Goal: Task Accomplishment & Management: Manage account settings

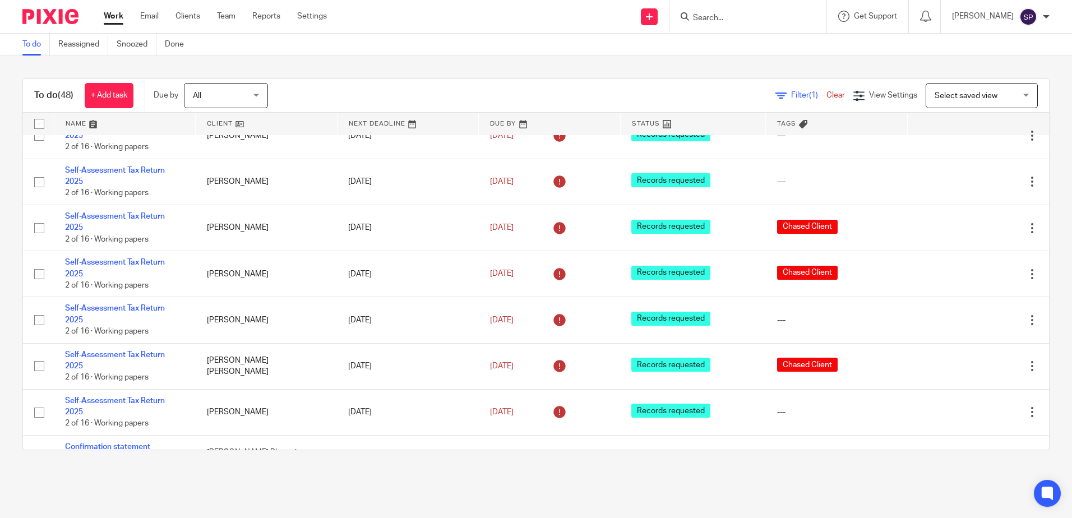
scroll to position [1066, 0]
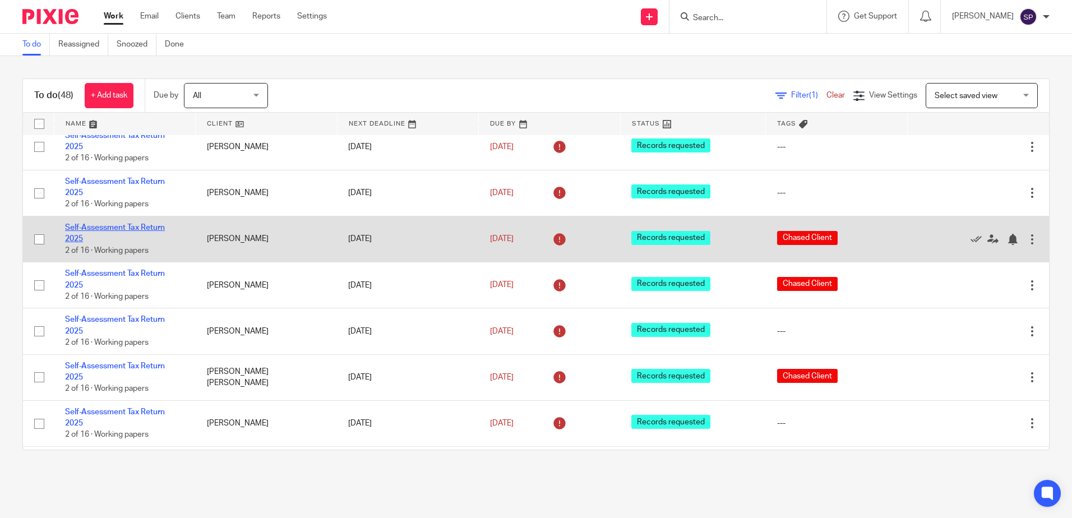
click at [133, 224] on link "Self-Assessment Tax Return 2025" at bounding box center [115, 233] width 100 height 19
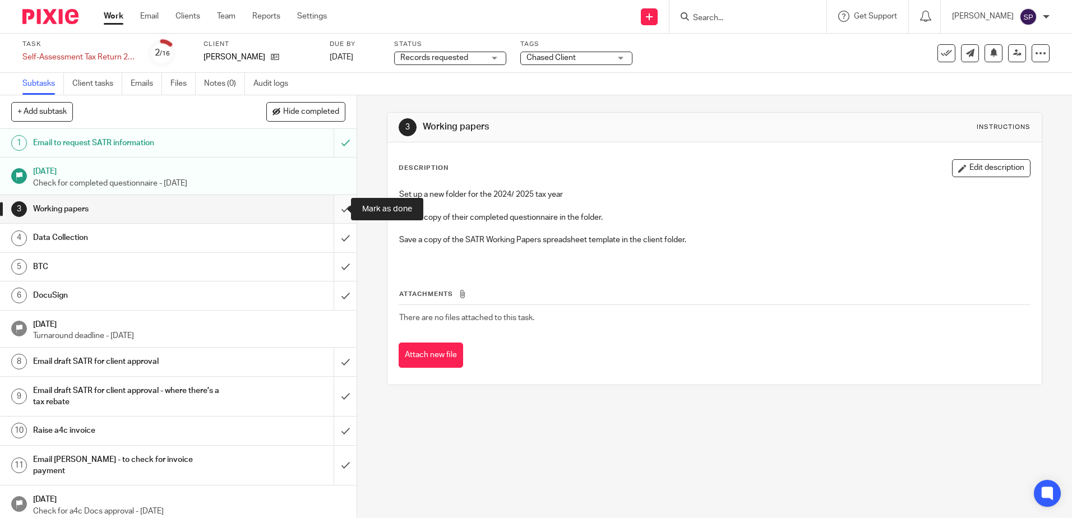
click at [335, 206] on input "submit" at bounding box center [178, 209] width 357 height 28
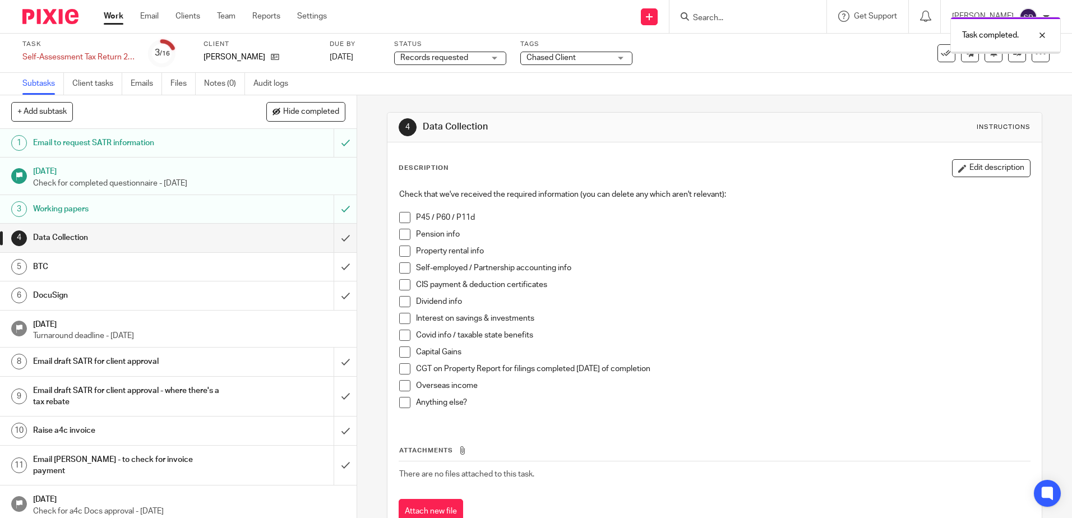
click at [497, 59] on div "Records requested Records requested" at bounding box center [450, 58] width 112 height 13
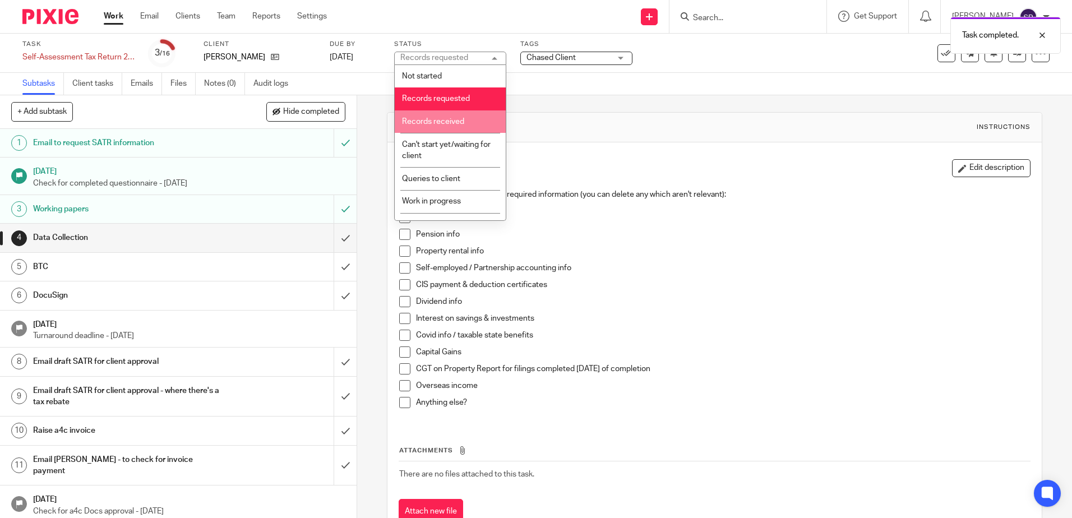
click at [440, 121] on span "Records received" at bounding box center [433, 122] width 62 height 8
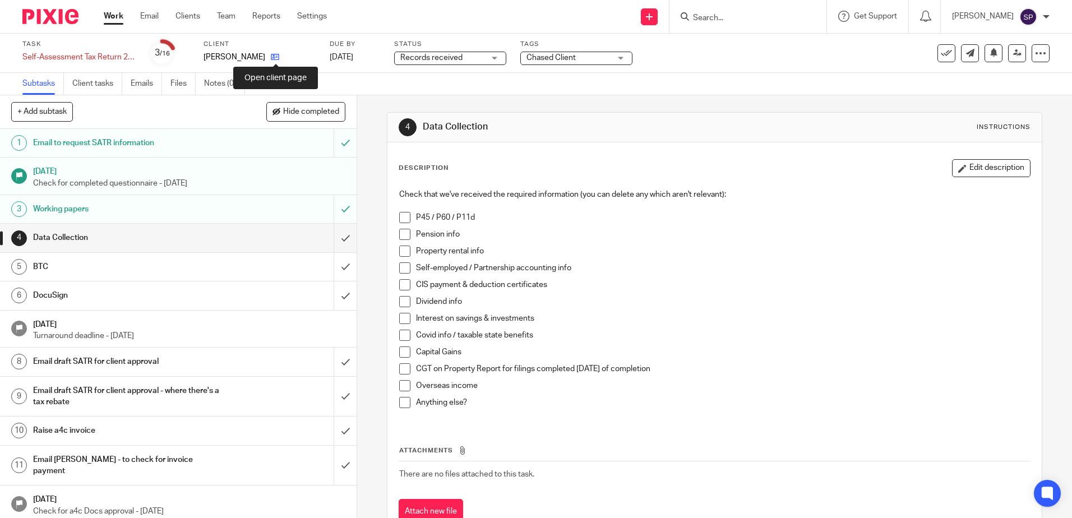
click at [274, 58] on icon at bounding box center [275, 57] width 8 height 8
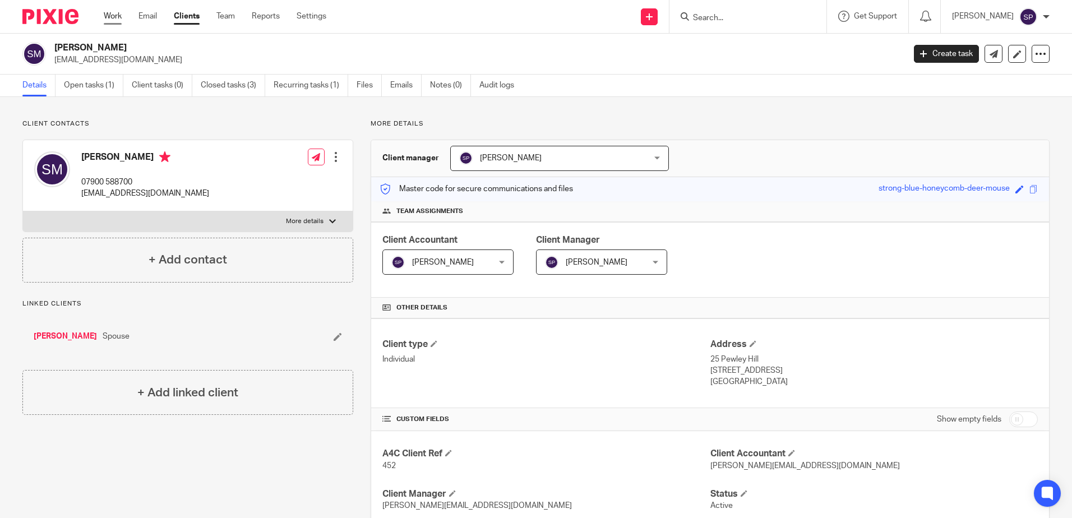
click at [114, 16] on link "Work" at bounding box center [113, 16] width 18 height 11
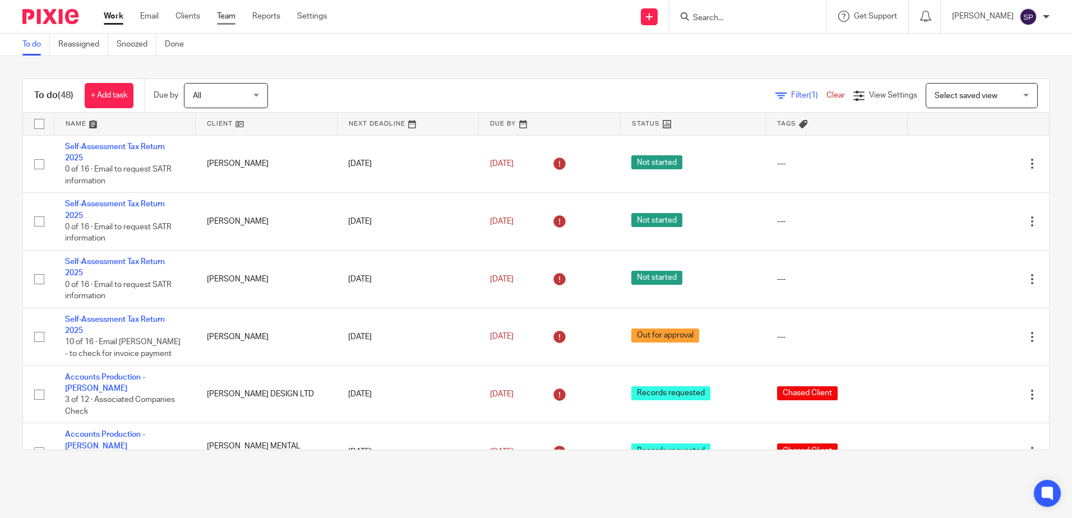
click at [222, 19] on link "Team" at bounding box center [226, 16] width 19 height 11
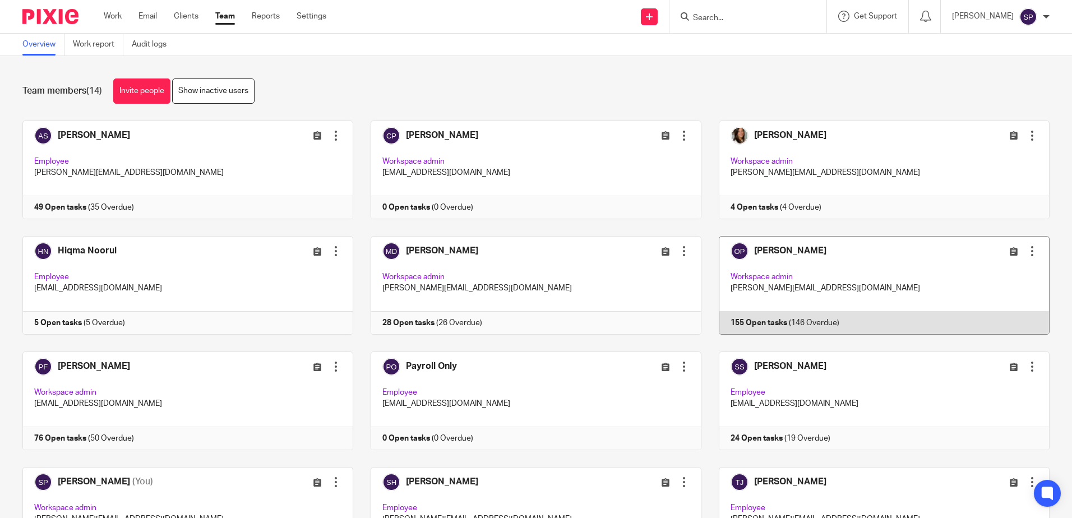
click at [760, 329] on link at bounding box center [876, 285] width 348 height 99
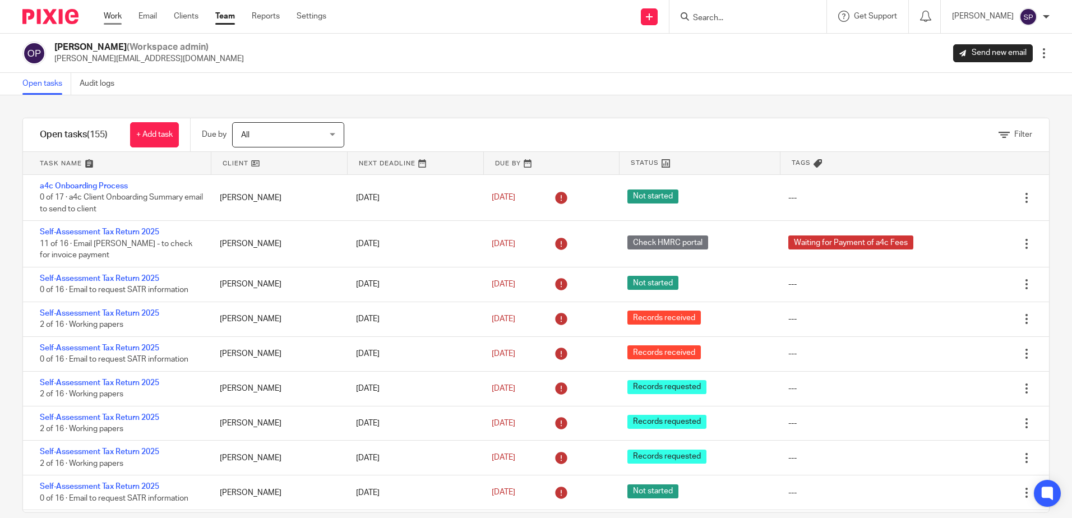
click at [113, 21] on link "Work" at bounding box center [113, 16] width 18 height 11
